Goal: Complete application form: Complete application form

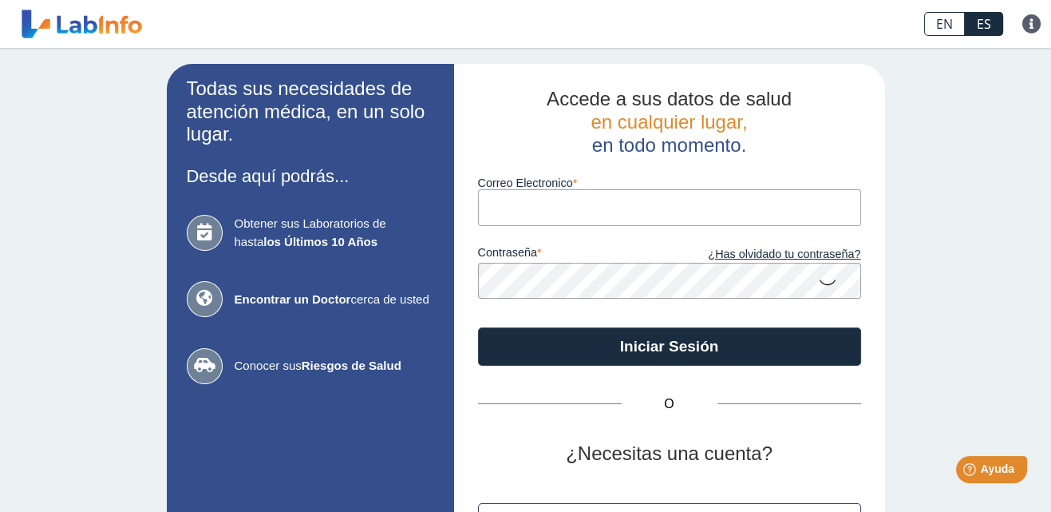
click at [548, 205] on input "Correo Electronico" at bounding box center [669, 207] width 383 height 36
type input "[EMAIL_ADDRESS][DOMAIN_NAME]"
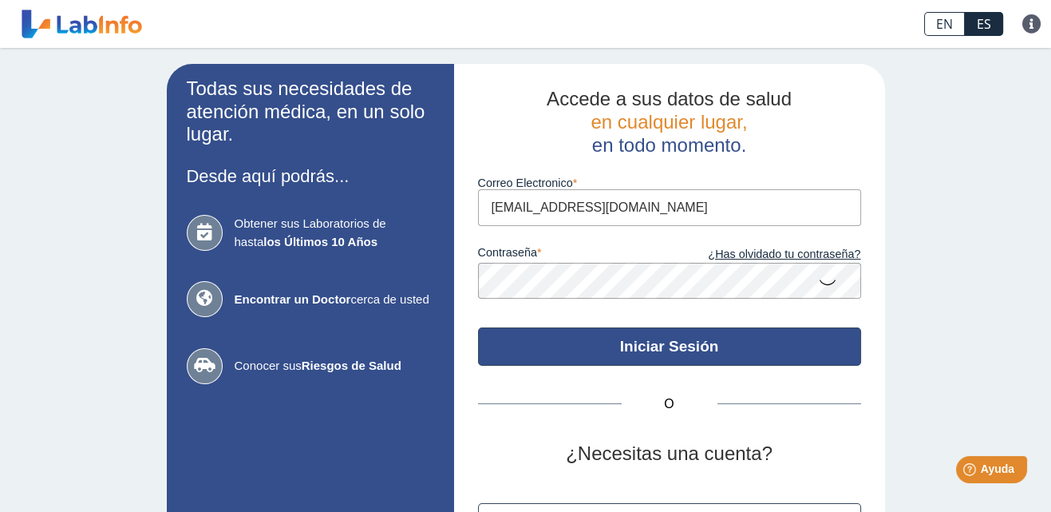
click at [643, 347] on button "Iniciar Sesión" at bounding box center [669, 346] width 383 height 38
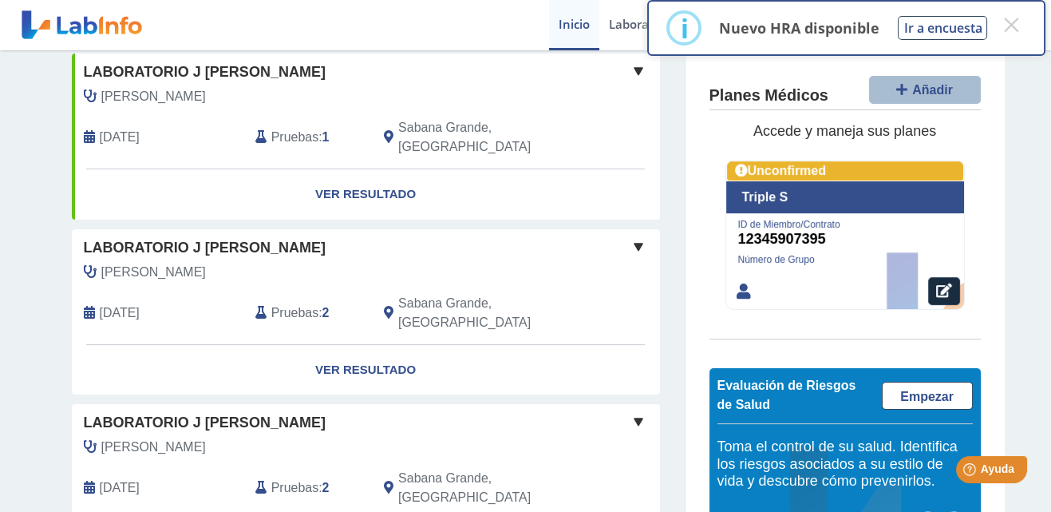
scroll to position [629, 0]
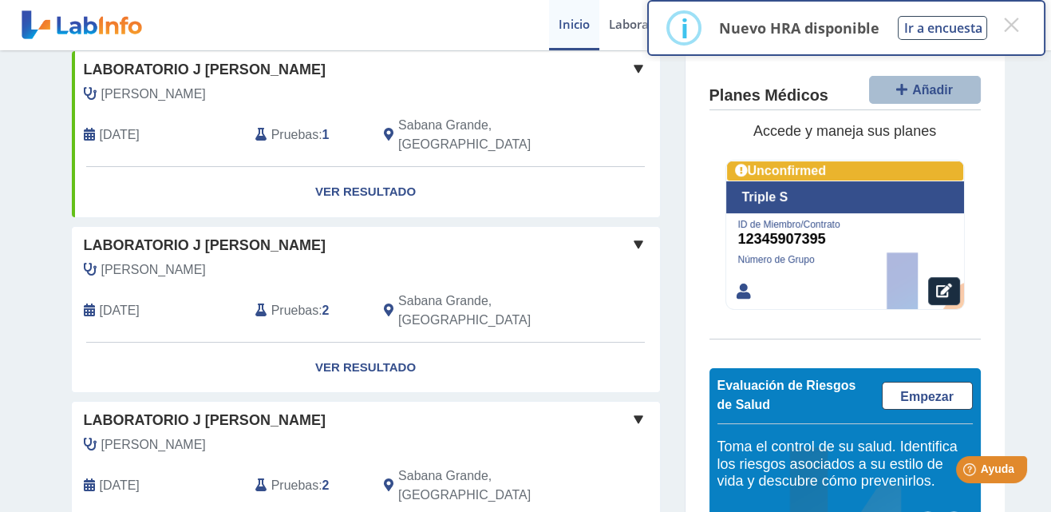
click at [140, 301] on span "[DATE]" at bounding box center [120, 310] width 40 height 19
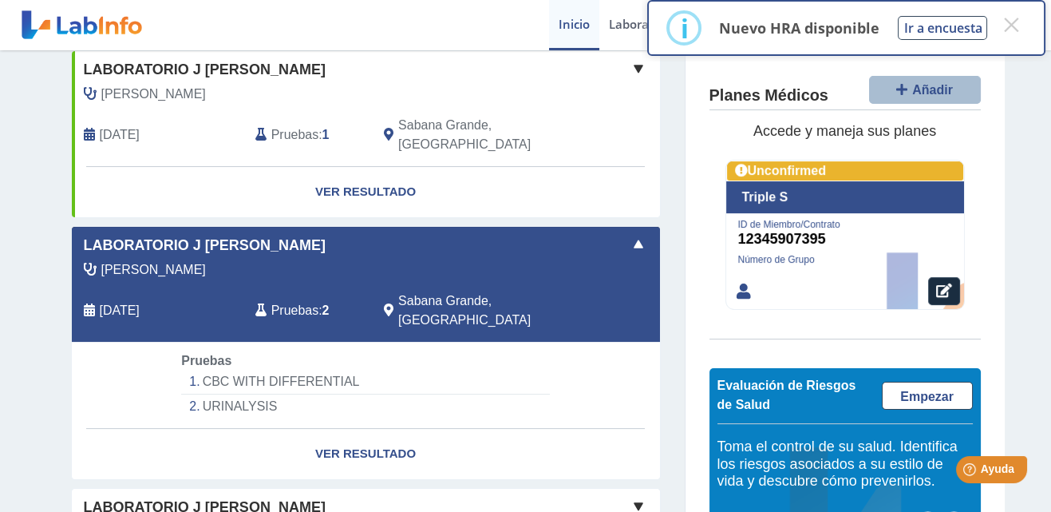
click at [210, 260] on div "[PERSON_NAME] [DATE] Pruebas : 2 Sabana Grande, [GEOGRAPHIC_DATA]" at bounding box center [329, 300] width 539 height 81
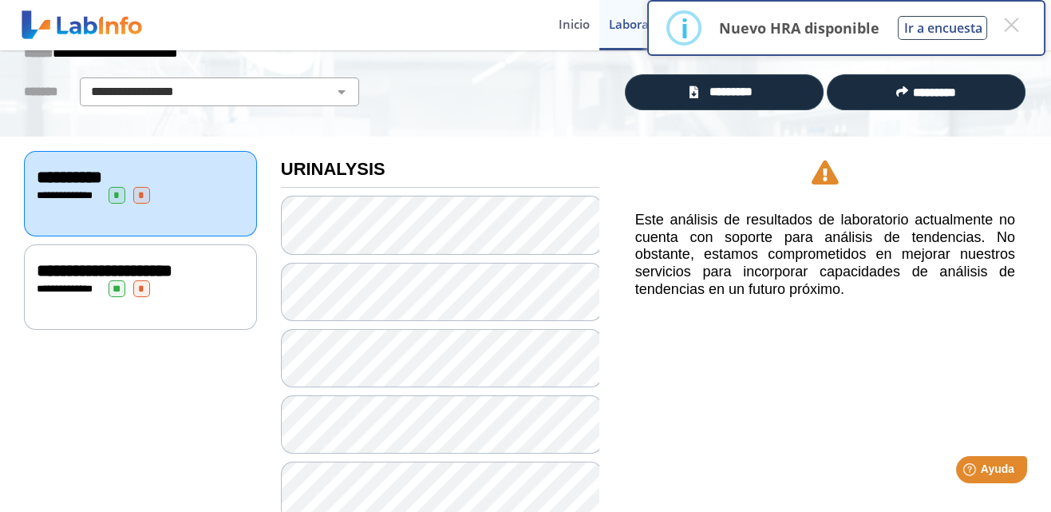
scroll to position [97, 0]
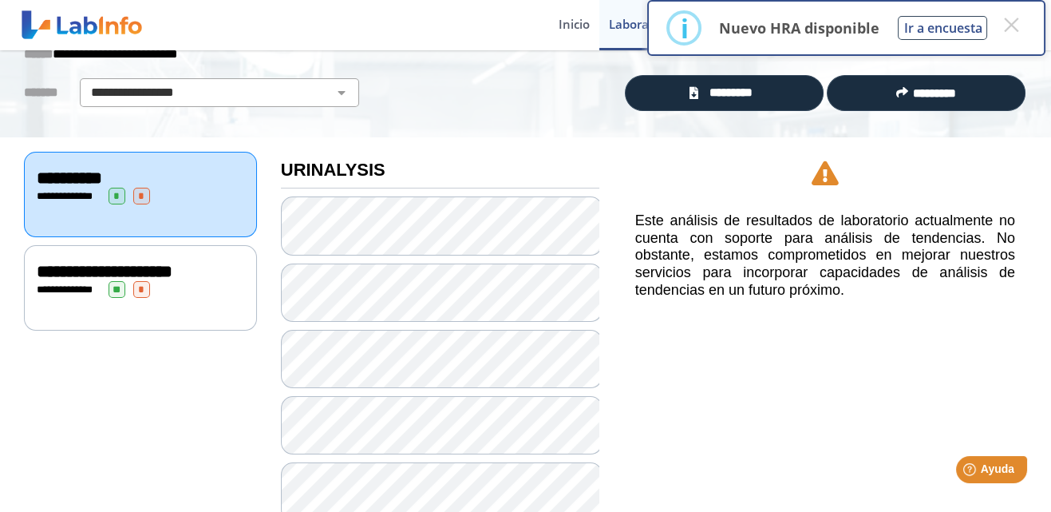
click at [57, 286] on span "**********" at bounding box center [71, 289] width 44 height 10
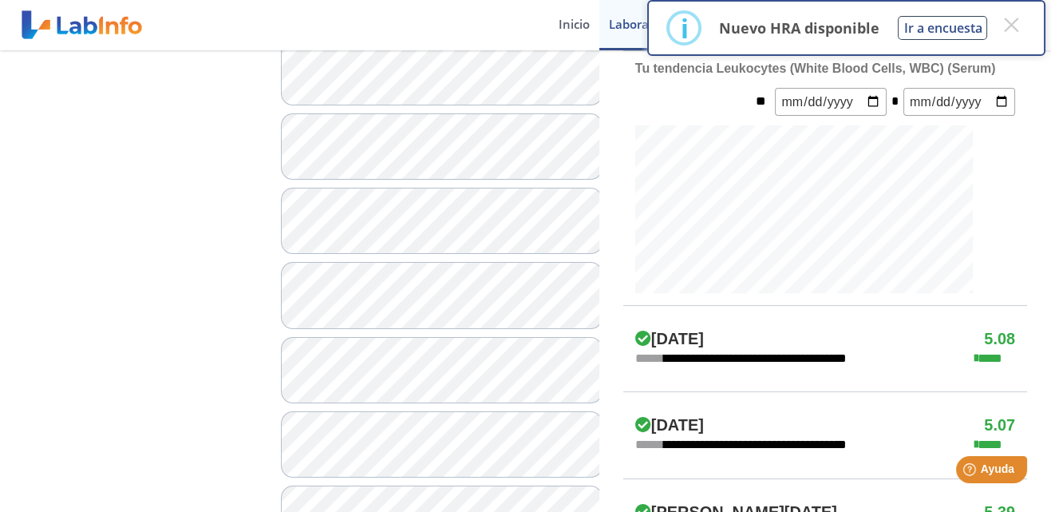
scroll to position [555, 0]
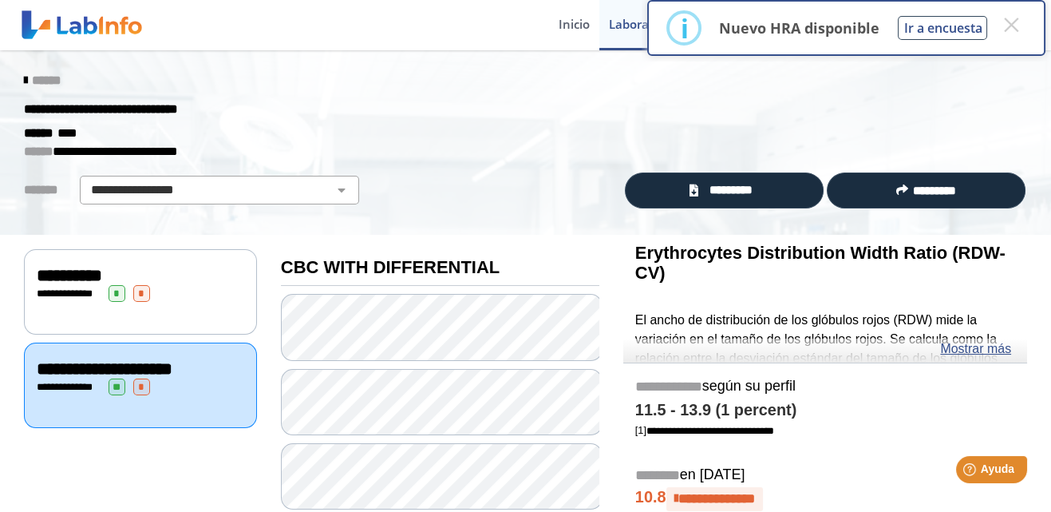
click at [784, 30] on p "Nuevo HRA disponible" at bounding box center [798, 27] width 160 height 19
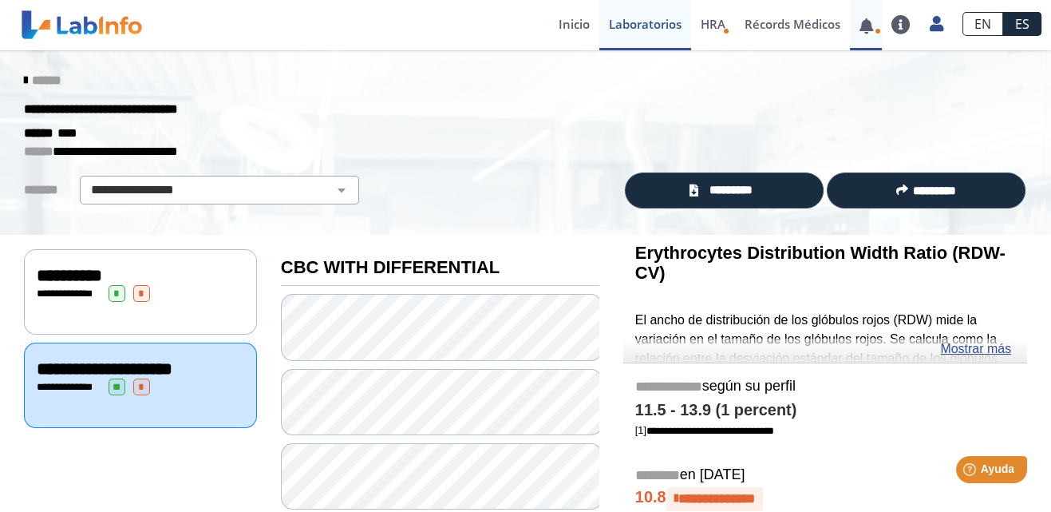
click at [863, 31] on link at bounding box center [866, 26] width 33 height 12
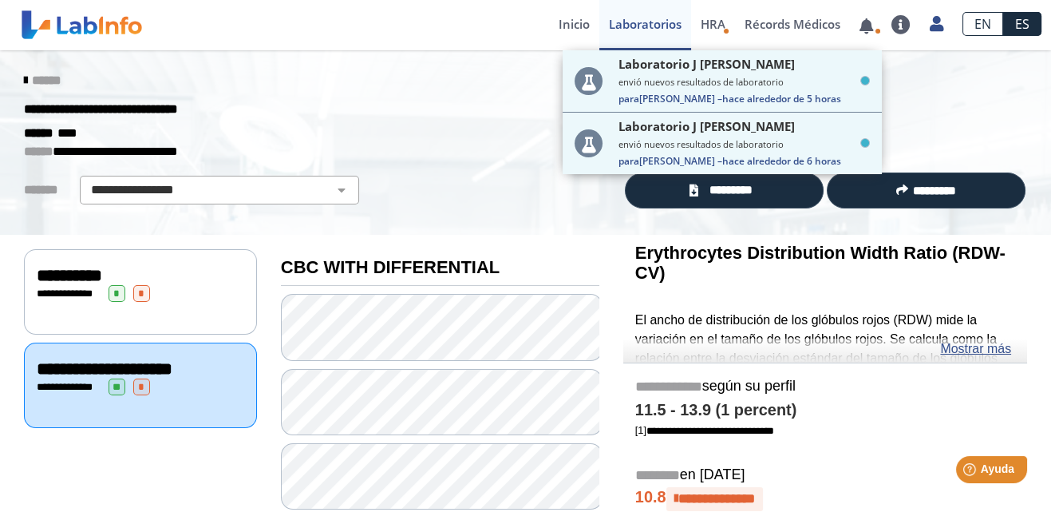
click at [472, 148] on p "**********" at bounding box center [513, 151] width 979 height 19
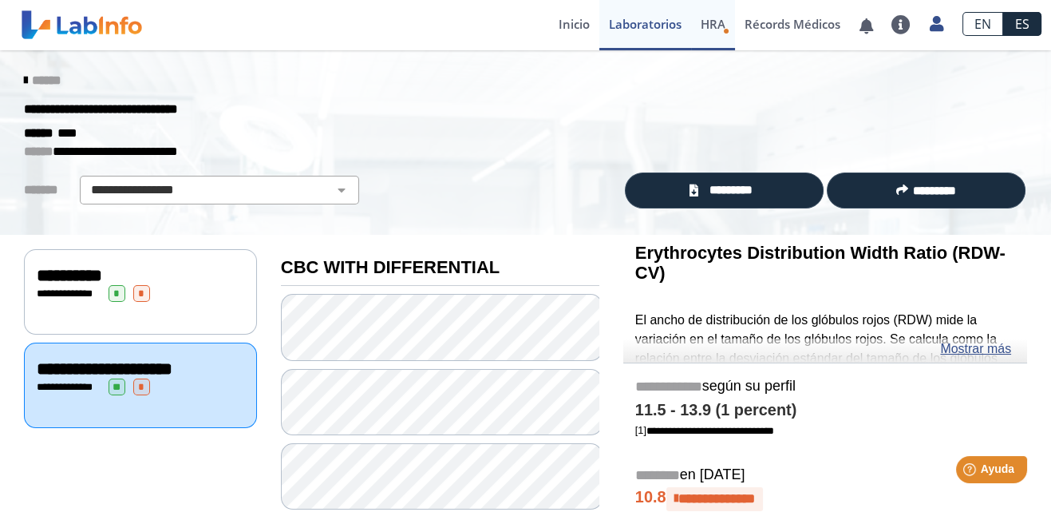
click at [716, 22] on span "HRA" at bounding box center [713, 24] width 25 height 16
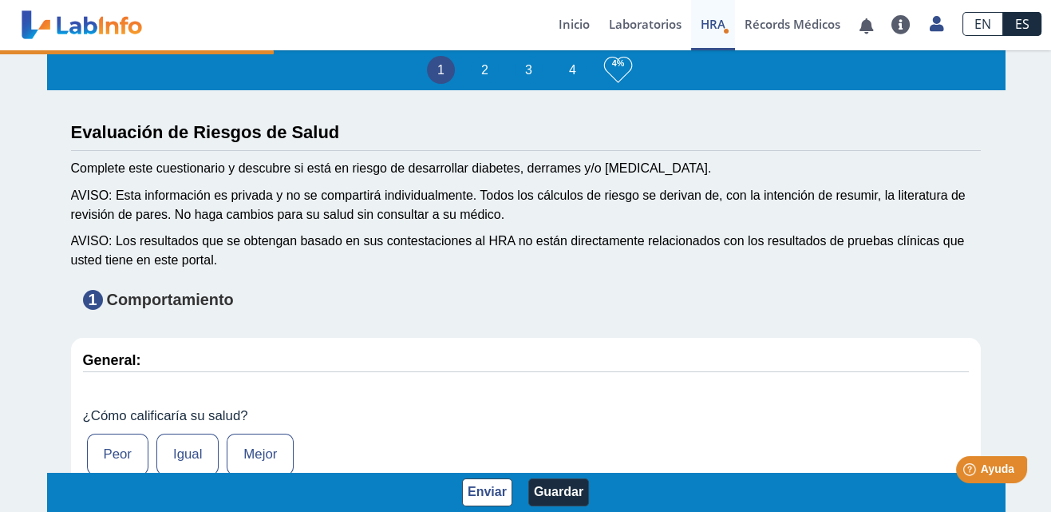
type input "[PERSON_NAME]"
type input "[DATE]"
select select
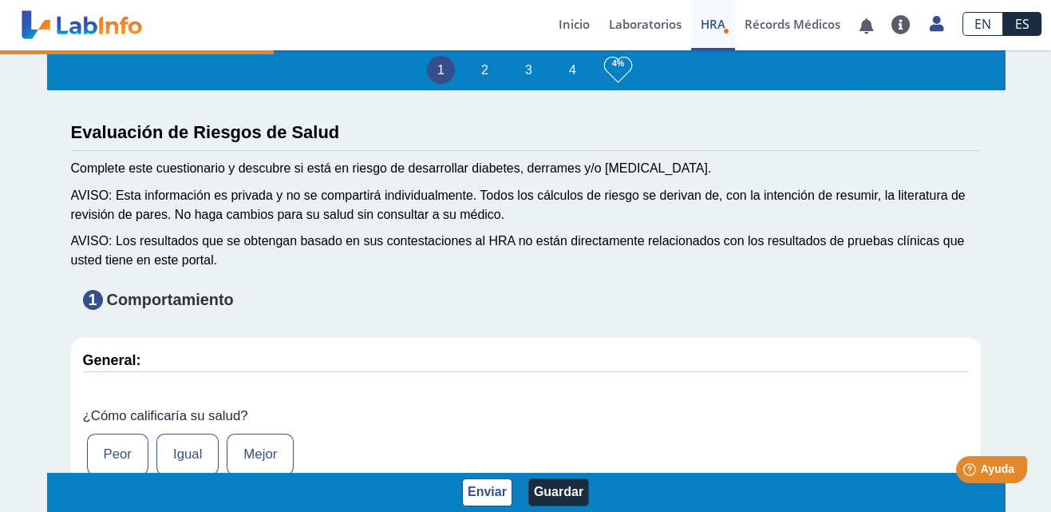
select select
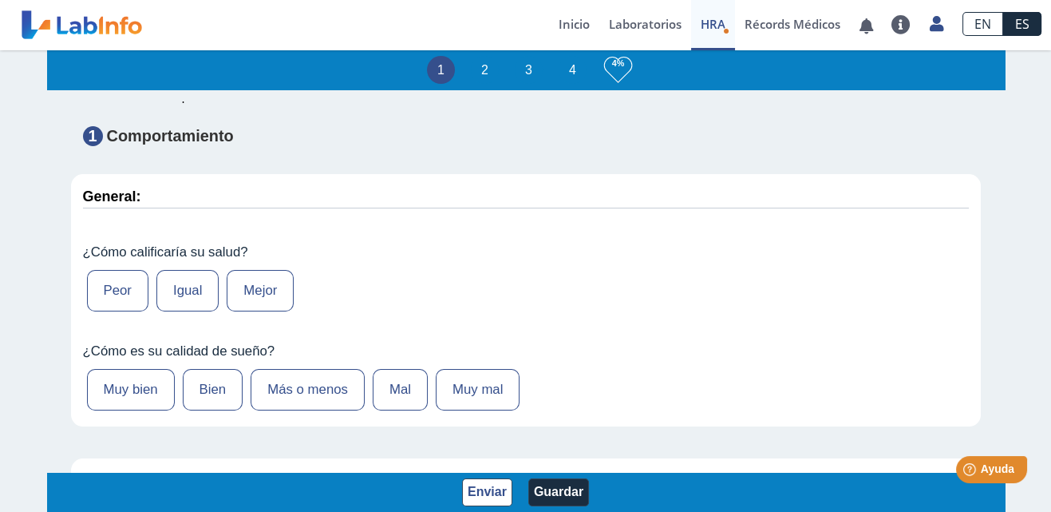
scroll to position [163, 0]
click at [575, 30] on link "Inicio" at bounding box center [574, 25] width 50 height 50
